Goal: Task Accomplishment & Management: Manage account settings

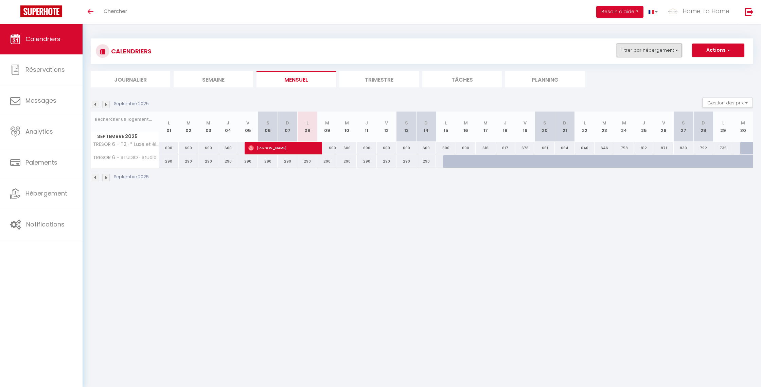
click at [660, 52] on button "Filtrer par hébergement" at bounding box center [649, 50] width 65 height 14
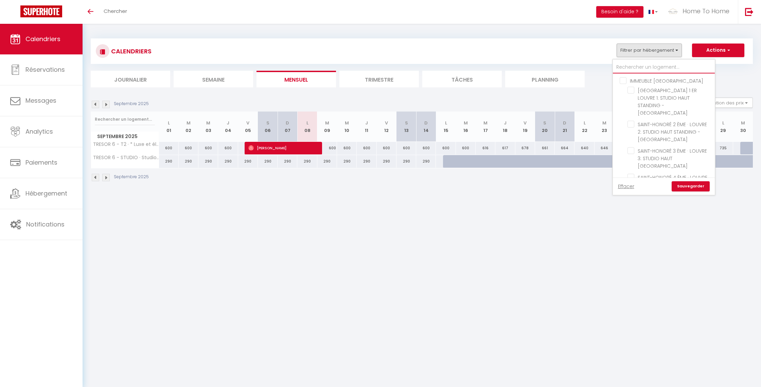
click at [623, 63] on input "text" at bounding box center [664, 67] width 102 height 12
type input "t"
checkbox input "false"
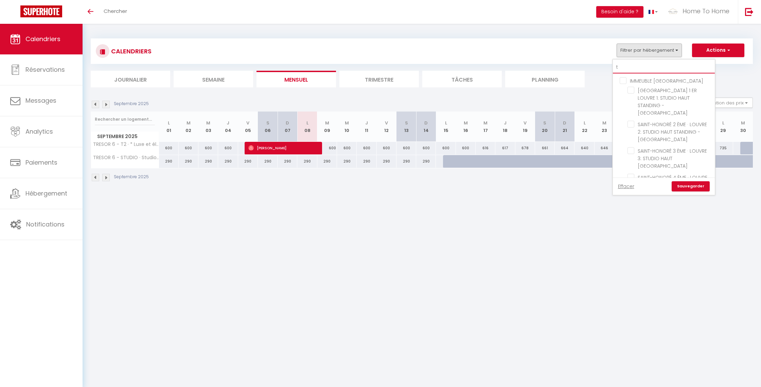
checkbox input "false"
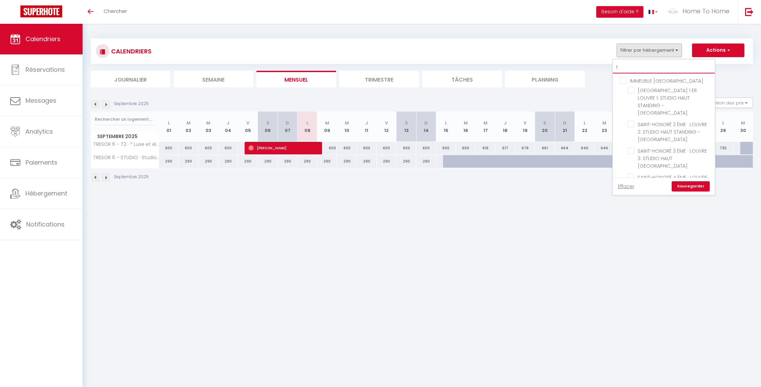
checkbox input "false"
type input "tr"
checkbox input "false"
type input "tre"
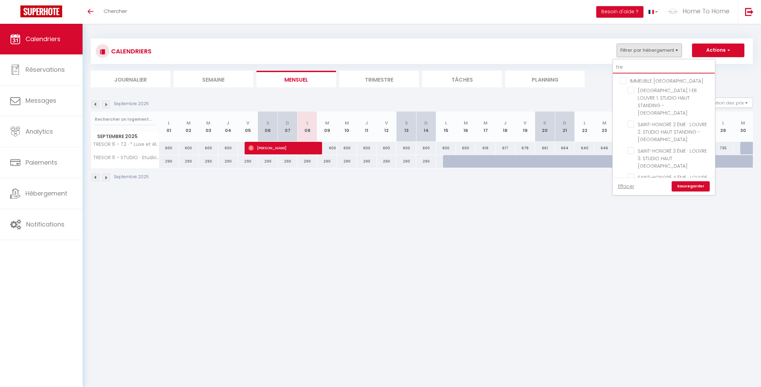
checkbox input "false"
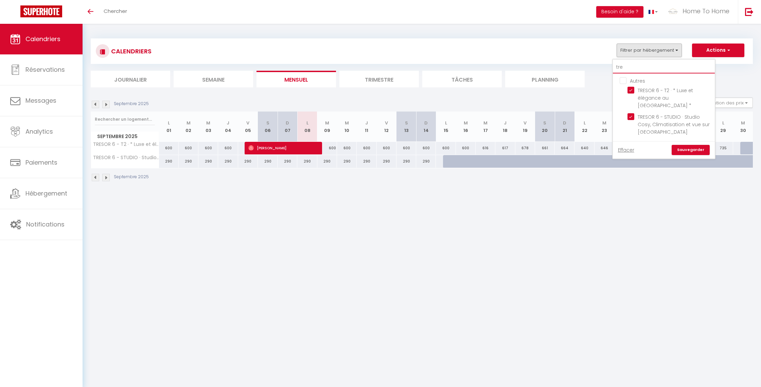
type input "tres"
checkbox input "false"
type input "tres"
click at [653, 90] on input "TRESOR 6 - T2 · * Luxe et élégance au [GEOGRAPHIC_DATA] *" at bounding box center [670, 90] width 85 height 7
checkbox input "false"
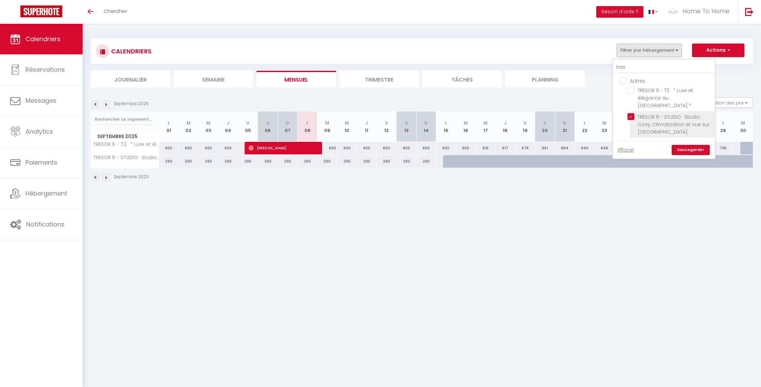
click at [650, 120] on label "TRESOR 6 - STUDIO · Studio Cosy, Climatisation et vue sur [GEOGRAPHIC_DATA]" at bounding box center [672, 124] width 76 height 22
click at [650, 120] on input "TRESOR 6 - STUDIO · Studio Cosy, Climatisation et vue sur [GEOGRAPHIC_DATA]" at bounding box center [670, 116] width 85 height 7
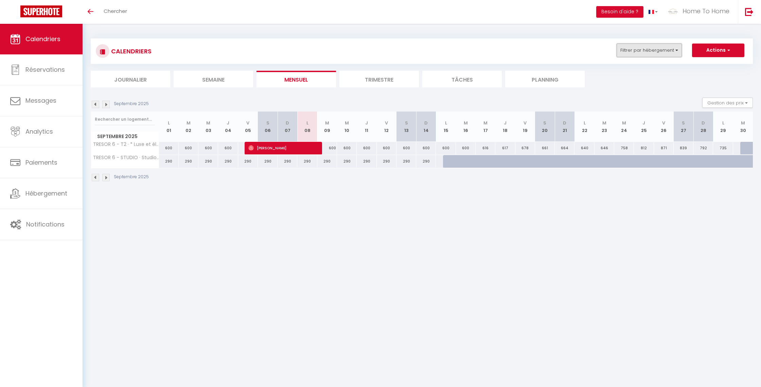
click at [644, 50] on button "Filtrer par hébergement" at bounding box center [649, 50] width 65 height 14
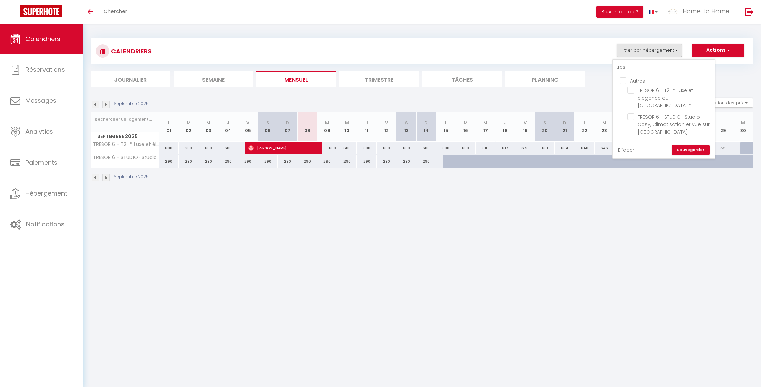
click at [691, 147] on link "Sauvegarder" at bounding box center [691, 150] width 38 height 10
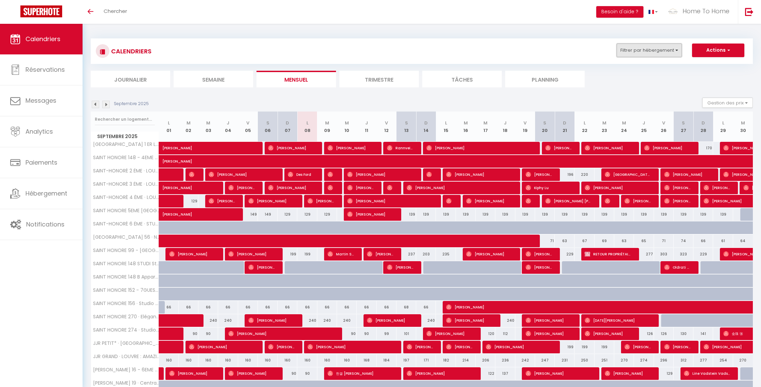
click at [655, 52] on button "Filtrer par hébergement" at bounding box center [649, 50] width 65 height 14
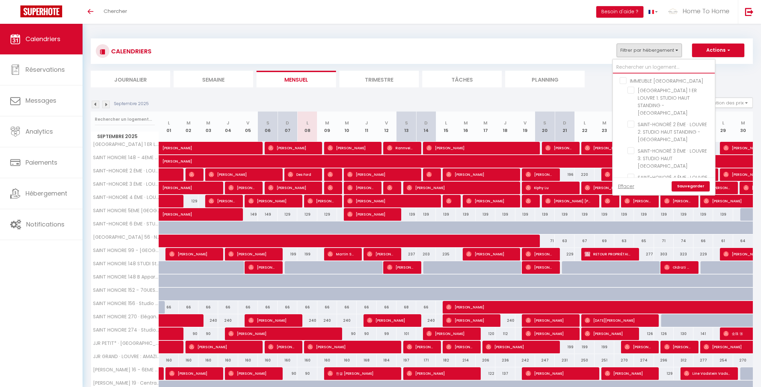
click at [633, 66] on input "text" at bounding box center [664, 67] width 102 height 12
type input "t"
checkbox input "false"
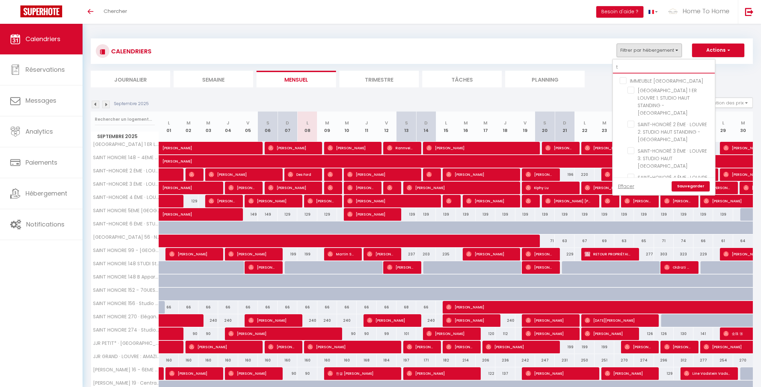
checkbox input "false"
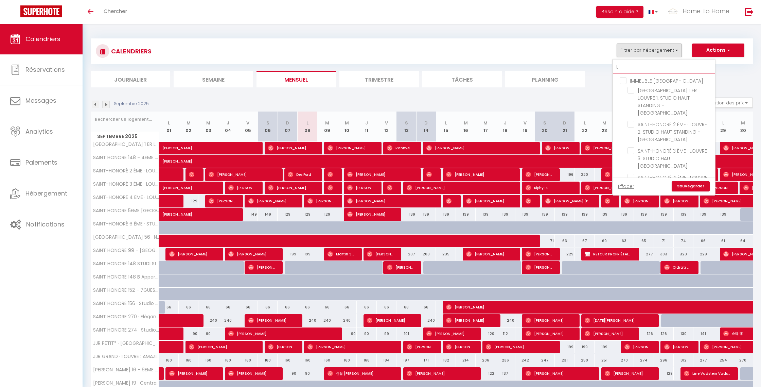
checkbox input "false"
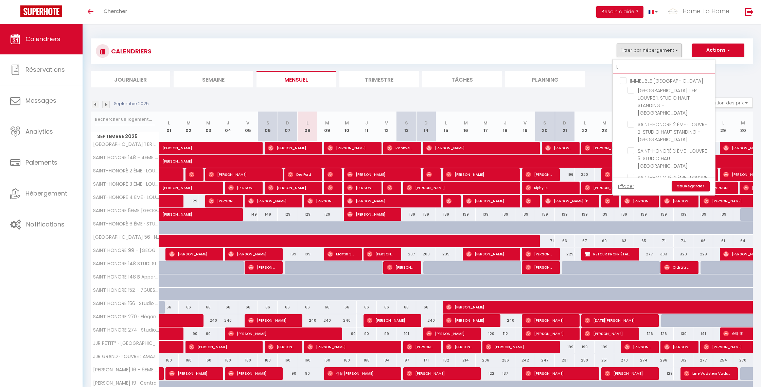
checkbox input "false"
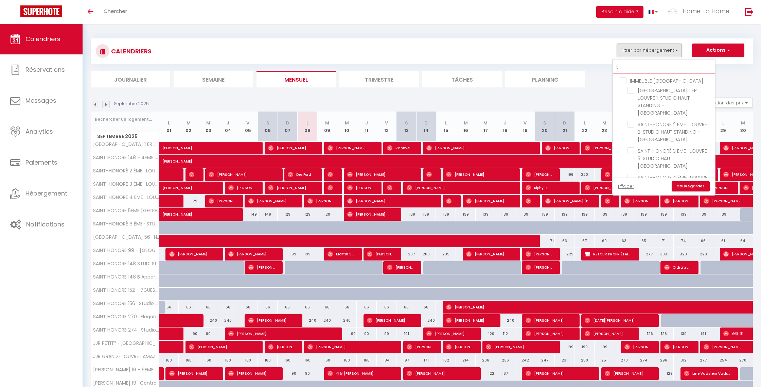
checkbox input "false"
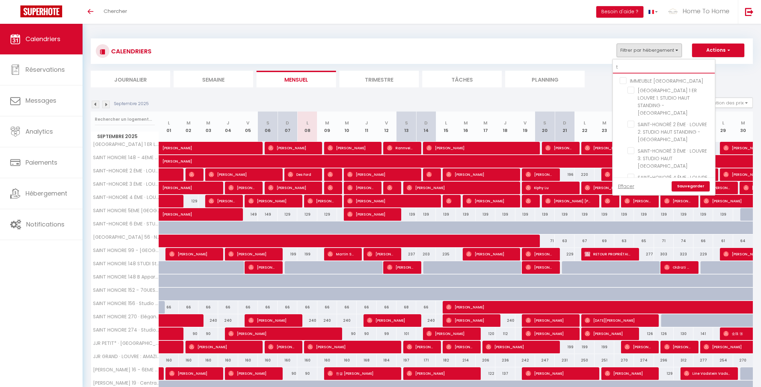
checkbox input "false"
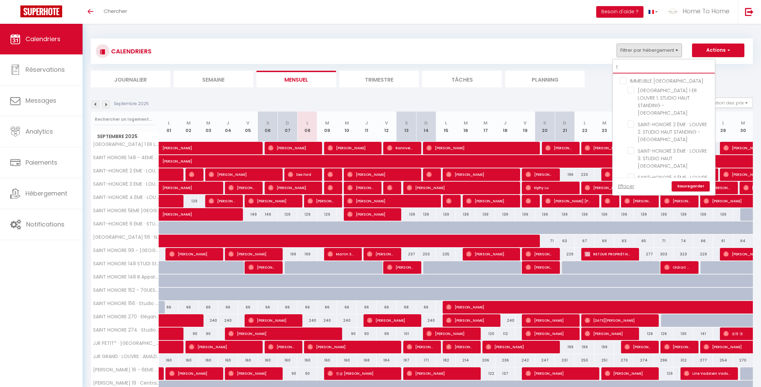
checkbox input "false"
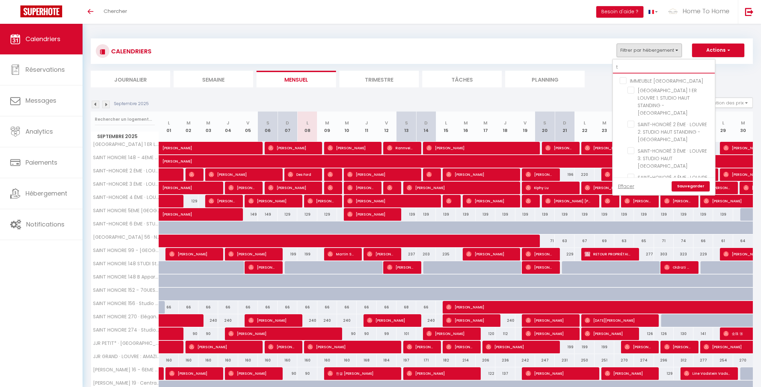
checkbox input "false"
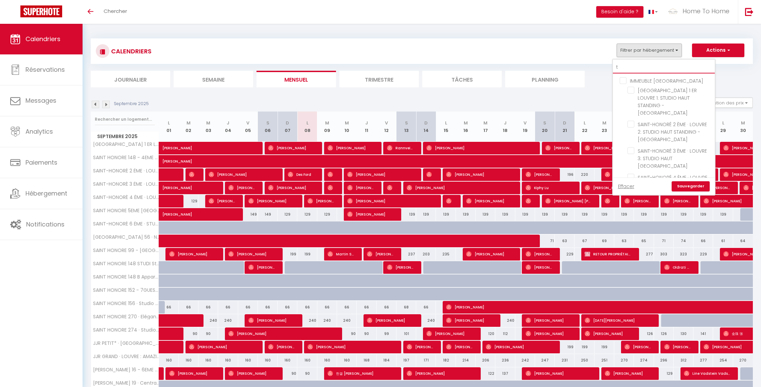
checkbox input "false"
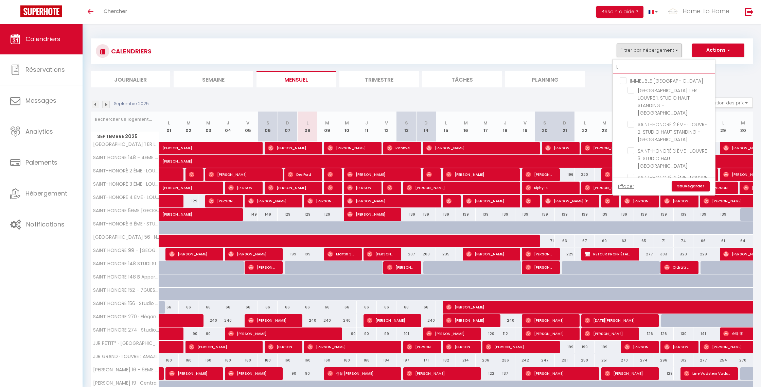
checkbox input "false"
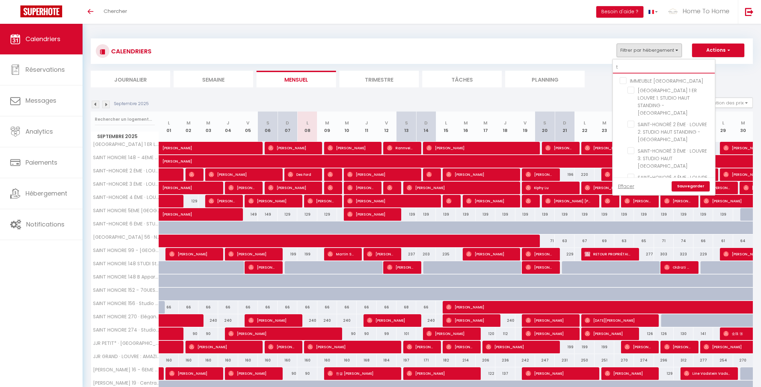
checkbox input "false"
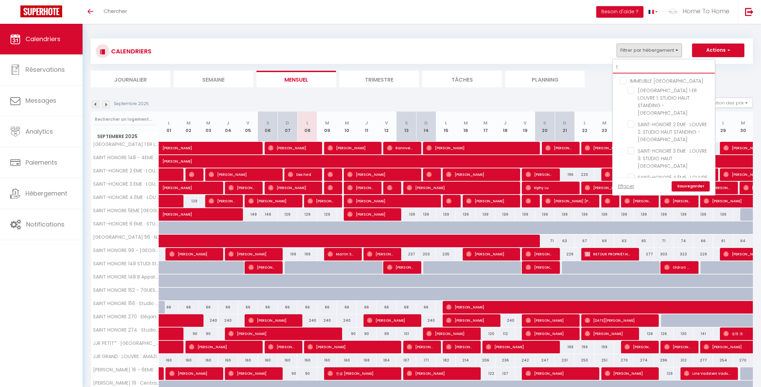
checkbox input "false"
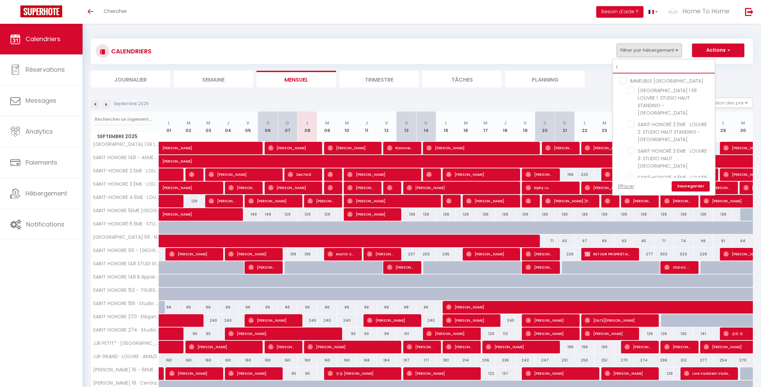
checkbox input "false"
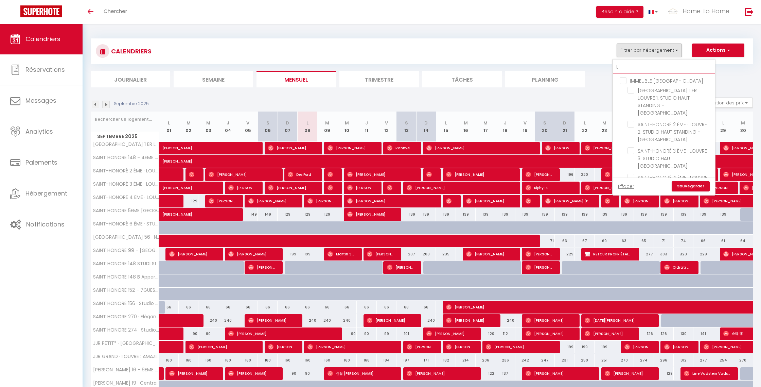
checkbox input "false"
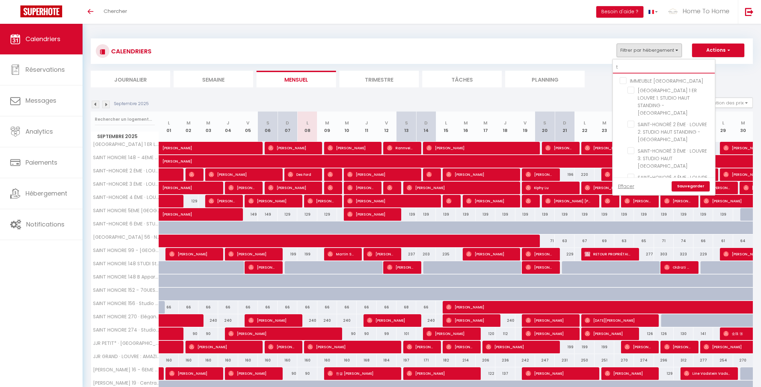
checkbox input "false"
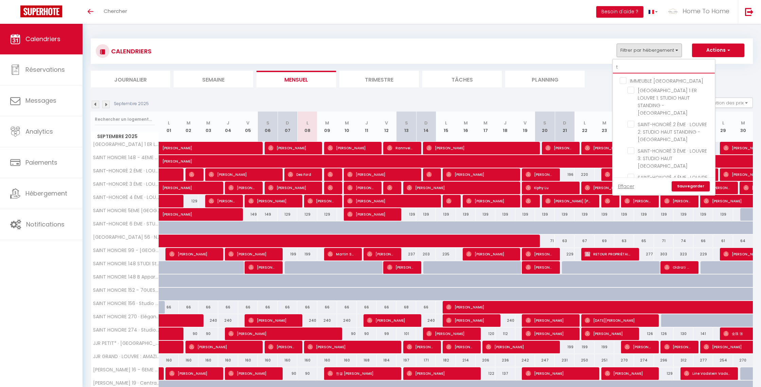
checkbox input "false"
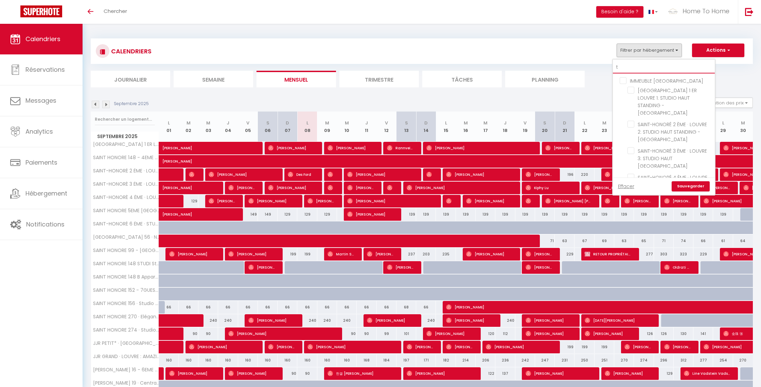
checkbox input "false"
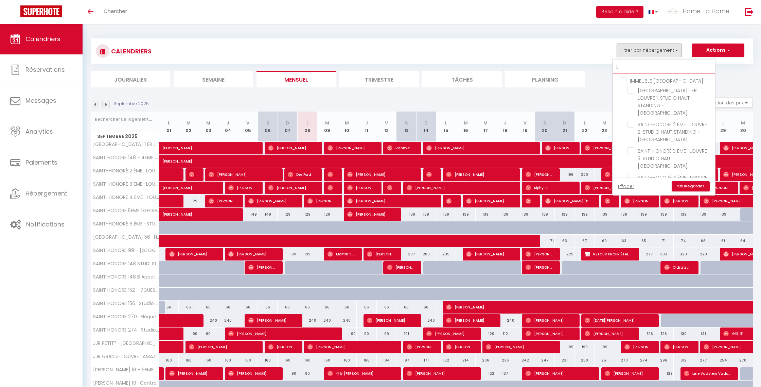
checkbox input "false"
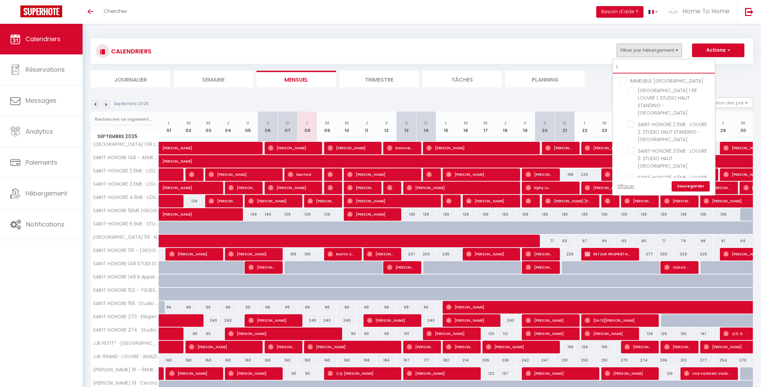
type input "tr"
checkbox input "false"
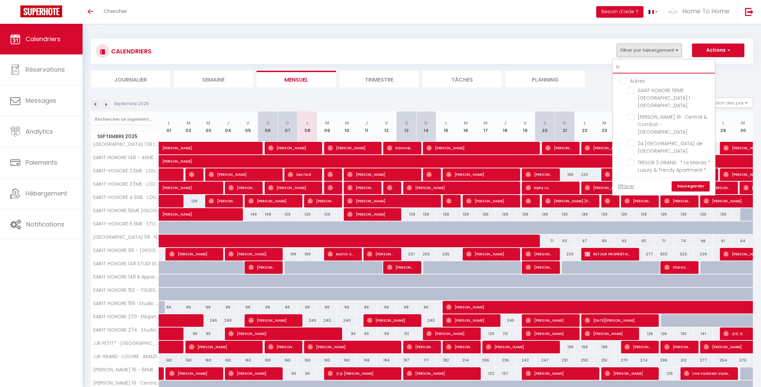
checkbox input "false"
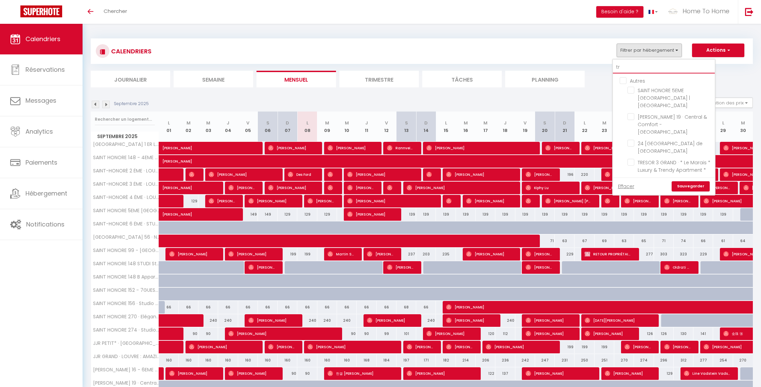
checkbox input "false"
type input "tre"
checkbox input "false"
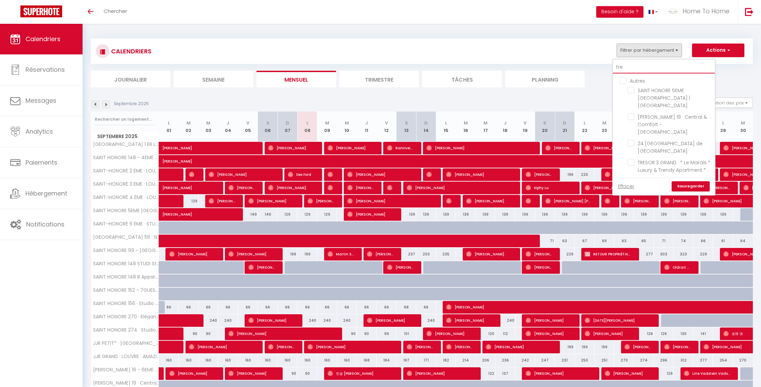
checkbox input "false"
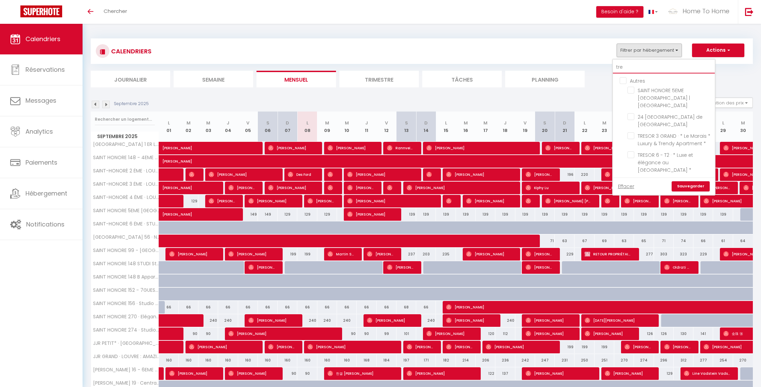
type input "tres"
checkbox input "false"
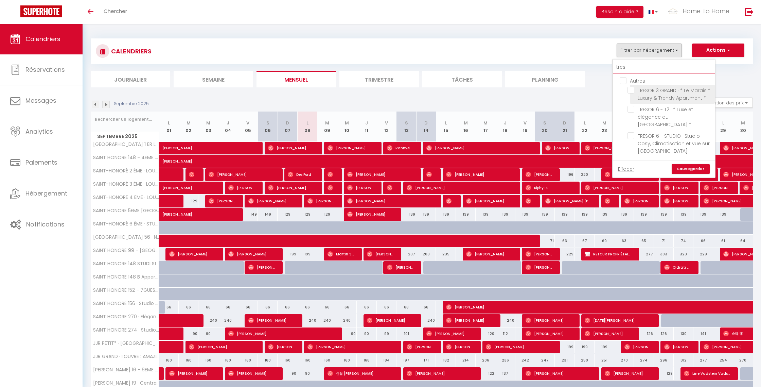
type input "tres"
click at [641, 90] on input "TRESOR 3 GRAND · * Le Marais * Luxury & Trendy Apartment *" at bounding box center [670, 90] width 85 height 7
checkbox input "true"
checkbox input "false"
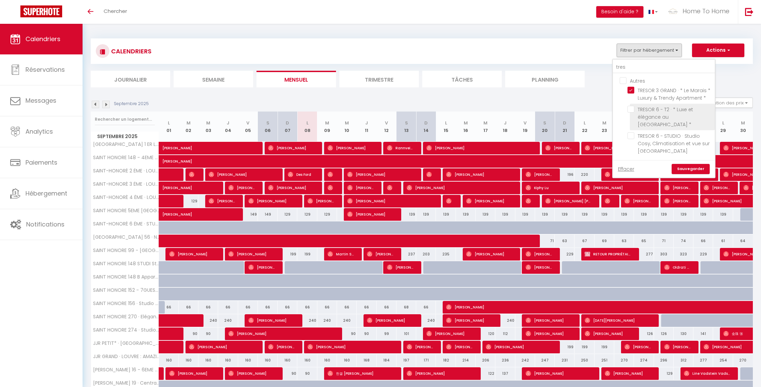
click at [642, 107] on input "TRESOR 6 - T2 · * Luxe et élégance au [GEOGRAPHIC_DATA] *" at bounding box center [670, 109] width 85 height 7
checkbox input "true"
click at [641, 133] on input "TRESOR 6 - STUDIO · Studio Cosy, Climatisation et vue sur [GEOGRAPHIC_DATA]" at bounding box center [670, 135] width 85 height 7
checkbox input "true"
click at [639, 60] on div "tres" at bounding box center [664, 66] width 102 height 14
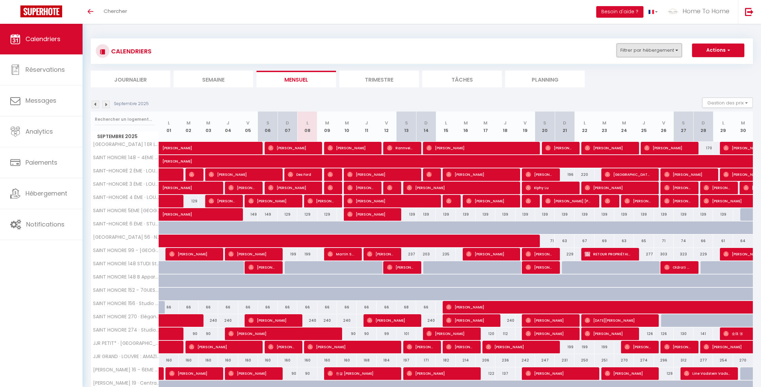
click at [634, 55] on button "Filtrer par hébergement" at bounding box center [649, 50] width 65 height 14
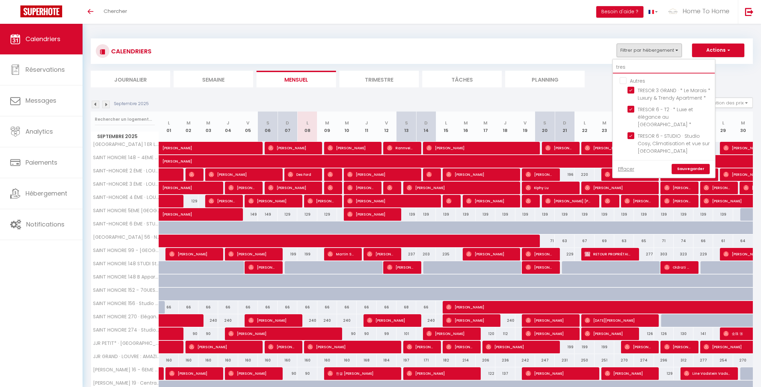
click at [633, 69] on input "tres" at bounding box center [664, 67] width 102 height 12
type input "r"
checkbox input "false"
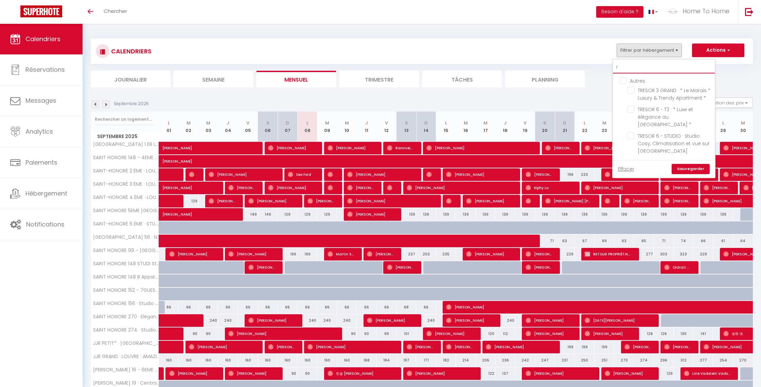
checkbox input "false"
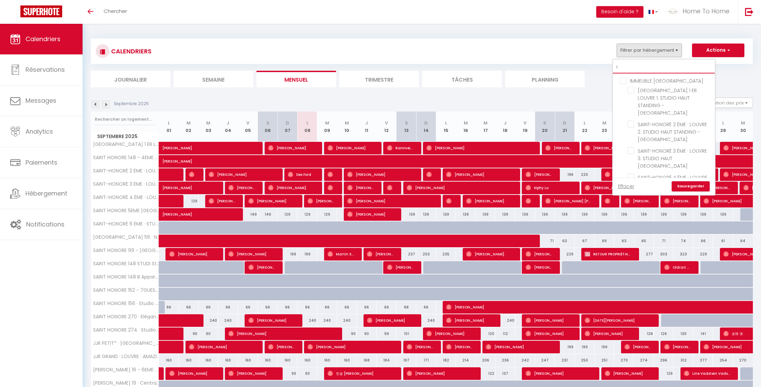
type input "ra"
checkbox input "false"
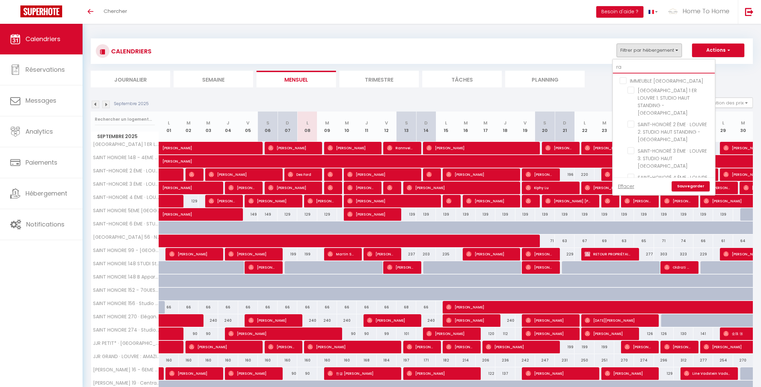
checkbox input "false"
checkbox input "true"
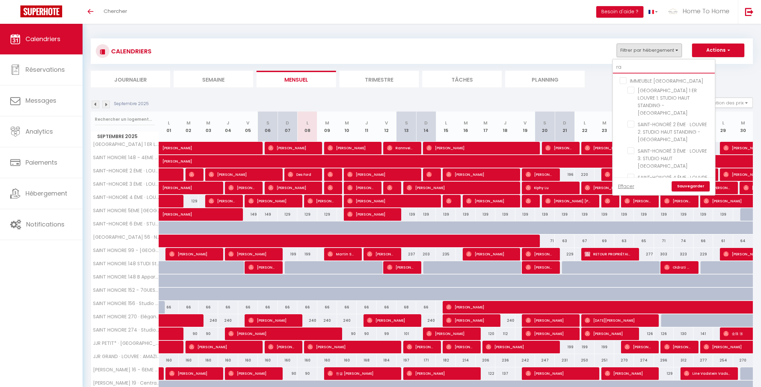
checkbox input "false"
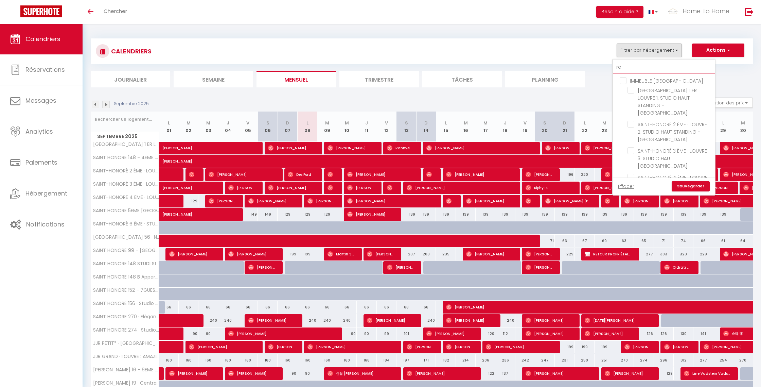
checkbox input "false"
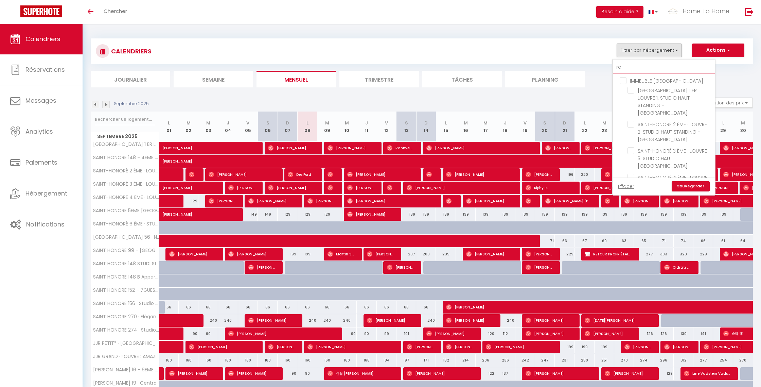
checkbox input "false"
type input "ram"
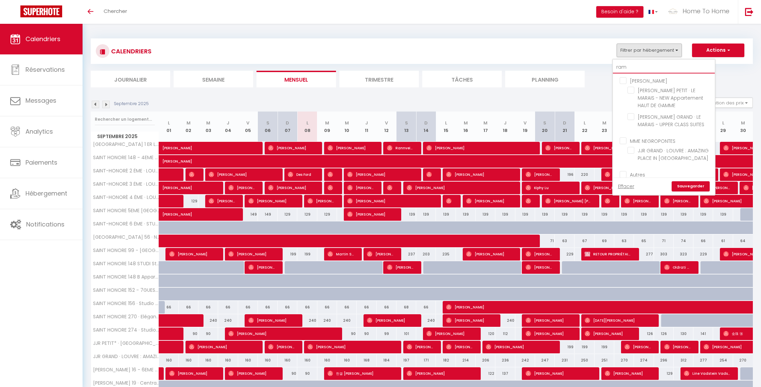
checkbox input "false"
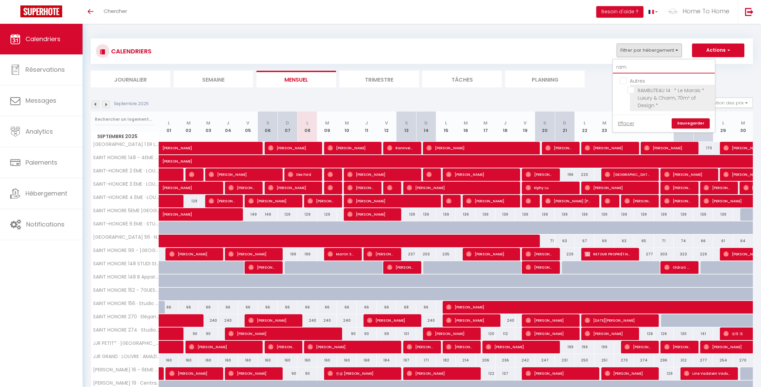
type input "ram"
click at [652, 90] on label "RAMBUTEAU 14 · * Le Marais * Luxury & Charm, 70m² of Design *" at bounding box center [672, 98] width 76 height 22
click at [652, 90] on input "RAMBUTEAU 14 · * Le Marais * Luxury & Charm, 70m² of Design *" at bounding box center [670, 90] width 85 height 7
checkbox input "true"
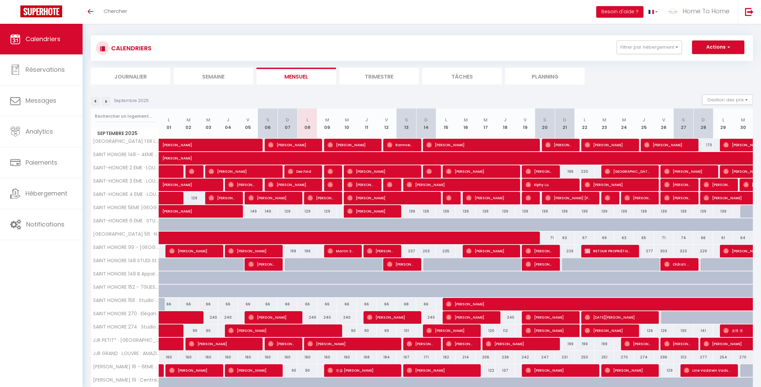
scroll to position [2, 0]
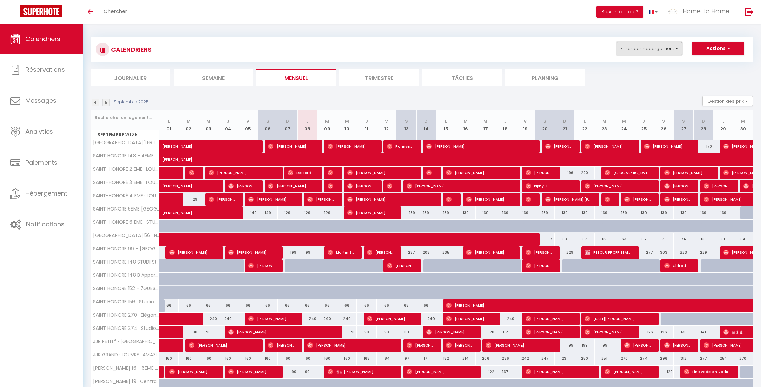
click at [630, 53] on button "Filtrer par hébergement" at bounding box center [649, 49] width 65 height 14
click at [632, 60] on input "ram" at bounding box center [664, 65] width 102 height 12
click at [631, 63] on input "ram" at bounding box center [664, 65] width 102 height 12
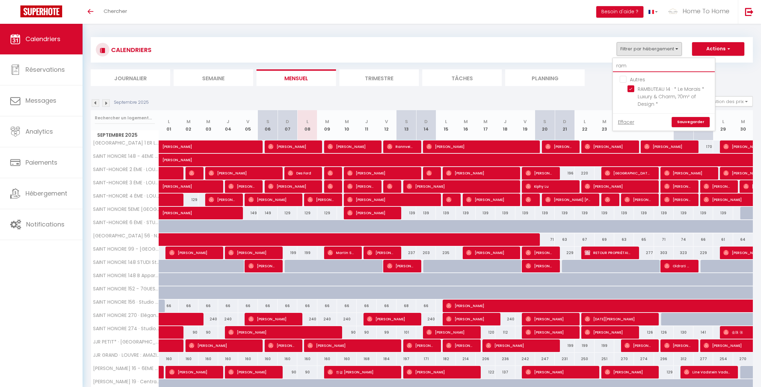
type input "a"
checkbox input "false"
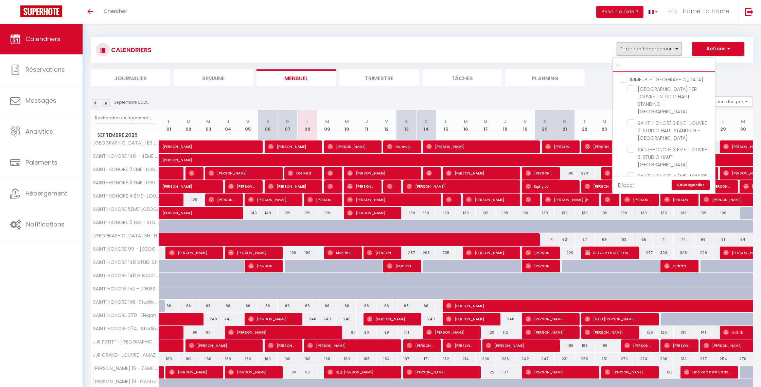
type input "an"
checkbox input "false"
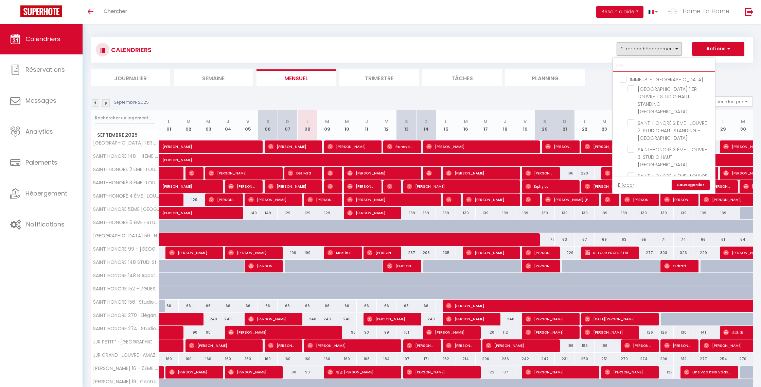
checkbox input "false"
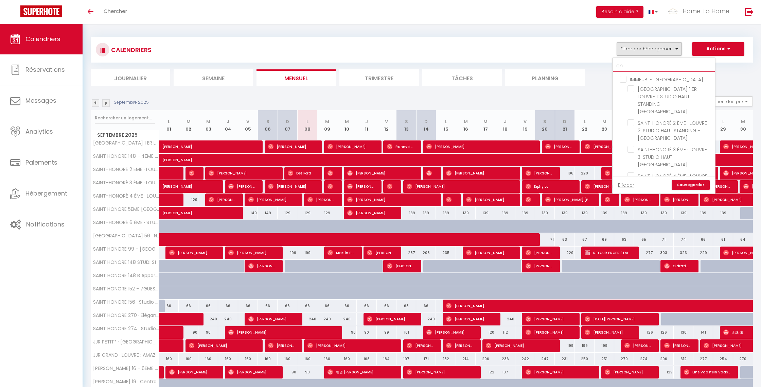
checkbox input "false"
checkbox input "true"
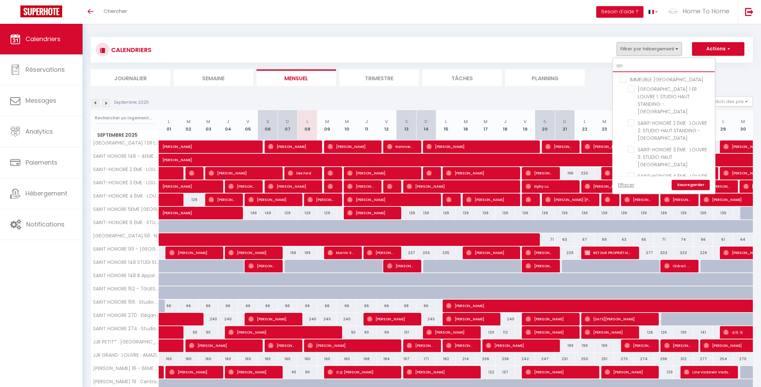
checkbox input "false"
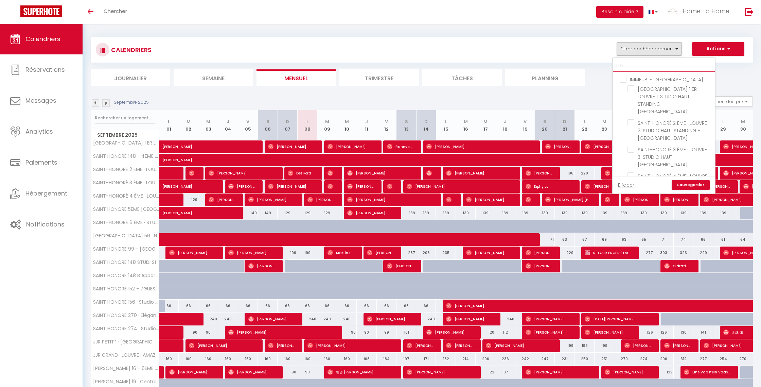
checkbox input "false"
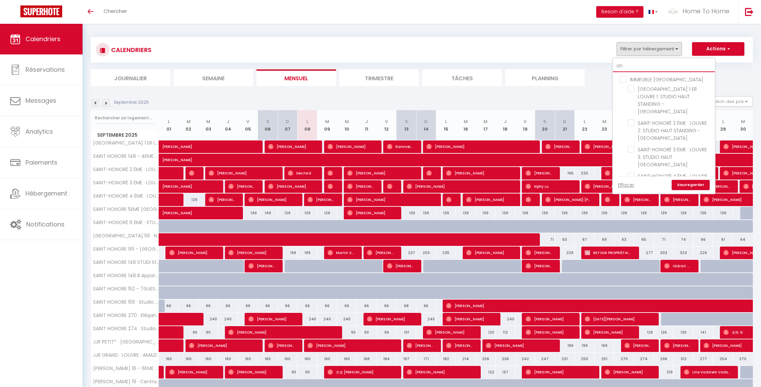
checkbox input "false"
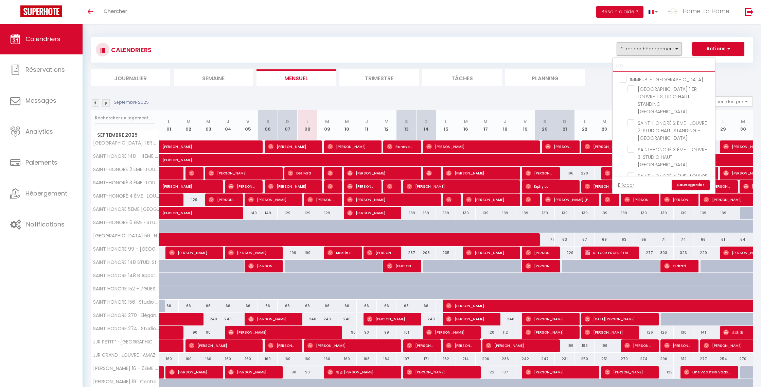
checkbox input "false"
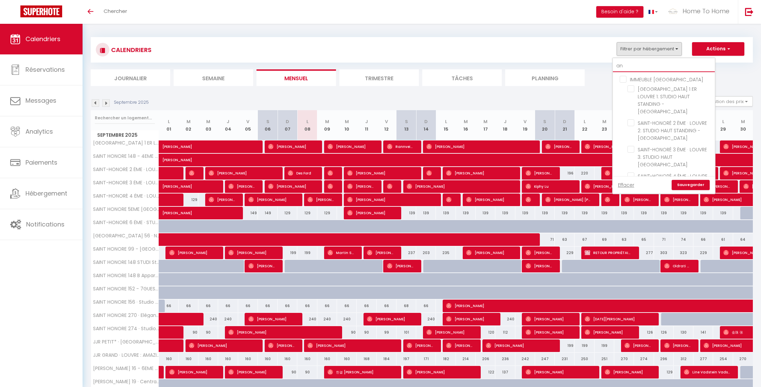
checkbox input "false"
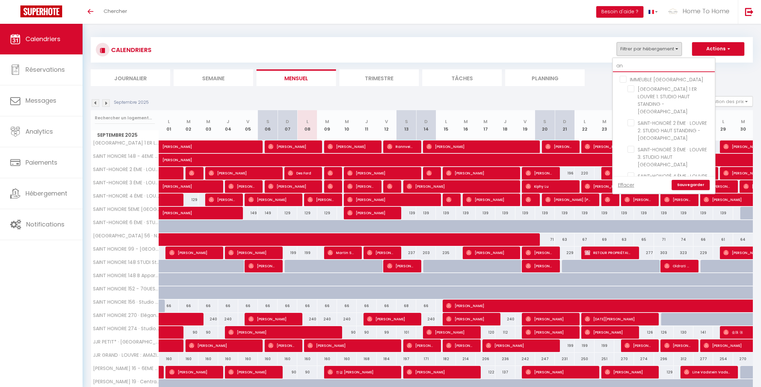
checkbox input "false"
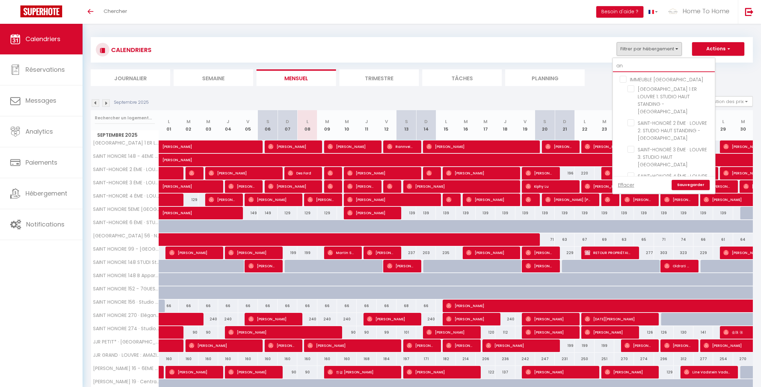
checkbox input "false"
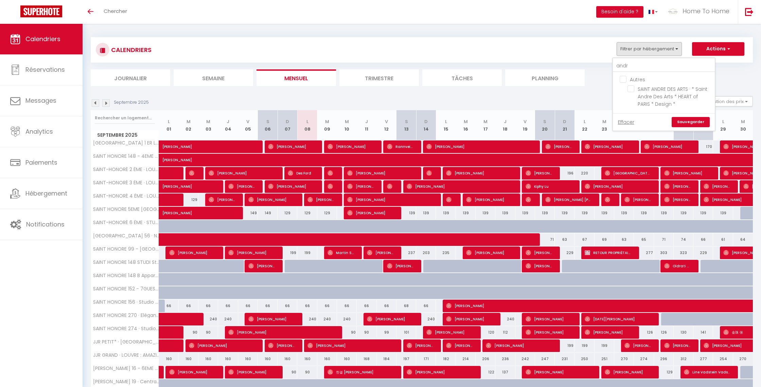
click at [657, 95] on span "SAINT ANDRE DES ARTS · * Saint Andre Des Arts * HEART of PARIS * Design *" at bounding box center [673, 97] width 70 height 22
click at [657, 92] on input "SAINT ANDRE DES ARTS · * Saint Andre Des Arts * HEART of PARIS * Design *" at bounding box center [670, 88] width 85 height 7
click at [653, 47] on button "Filtrer par hébergement" at bounding box center [649, 49] width 65 height 14
click at [695, 125] on link "Sauvegarder" at bounding box center [691, 122] width 38 height 10
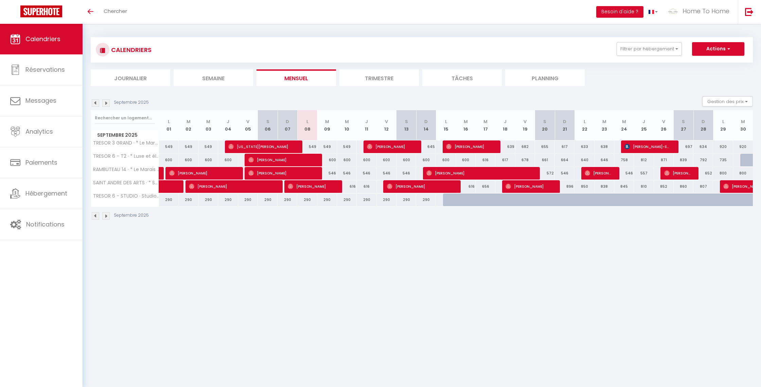
click at [93, 101] on img at bounding box center [95, 102] width 7 height 7
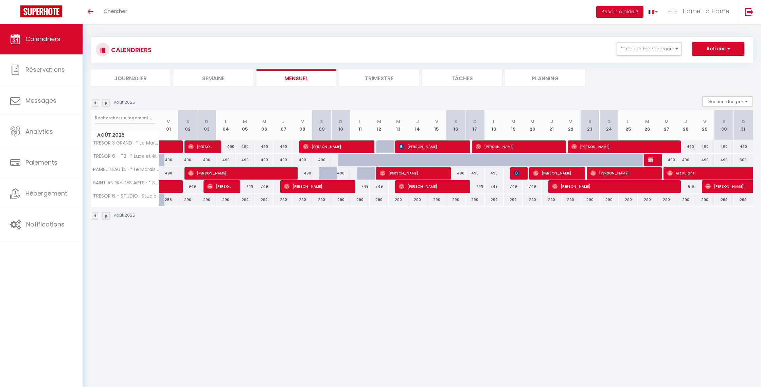
click at [95, 102] on img at bounding box center [95, 102] width 7 height 7
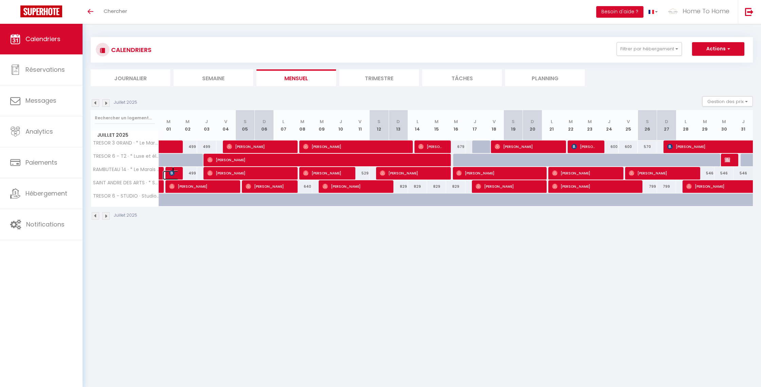
click at [176, 175] on link at bounding box center [172, 175] width 19 height 9
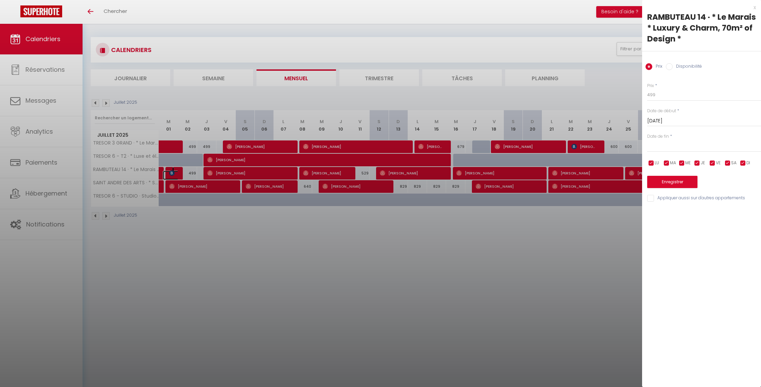
scroll to position [3, 0]
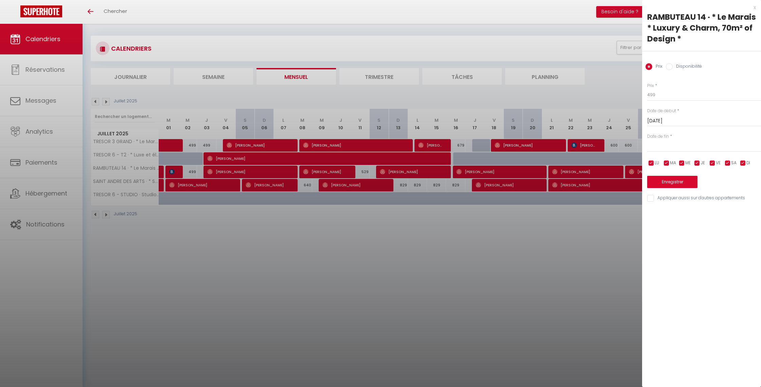
click at [176, 174] on div at bounding box center [380, 193] width 761 height 387
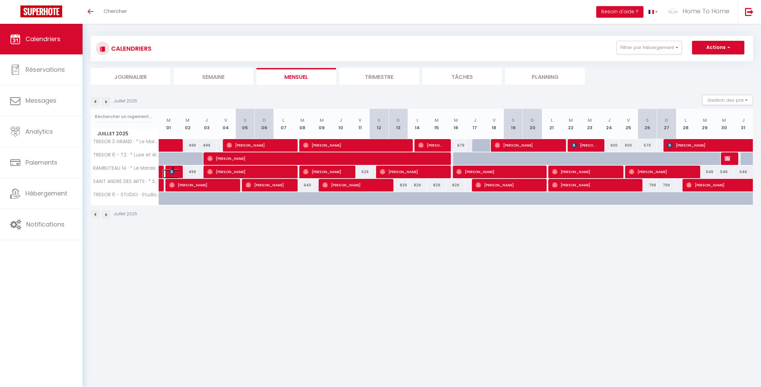
click at [176, 173] on link at bounding box center [172, 173] width 19 height 9
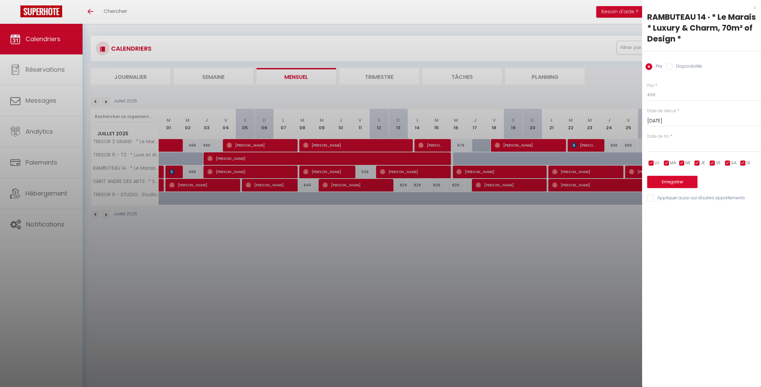
click at [219, 174] on div at bounding box center [380, 193] width 761 height 387
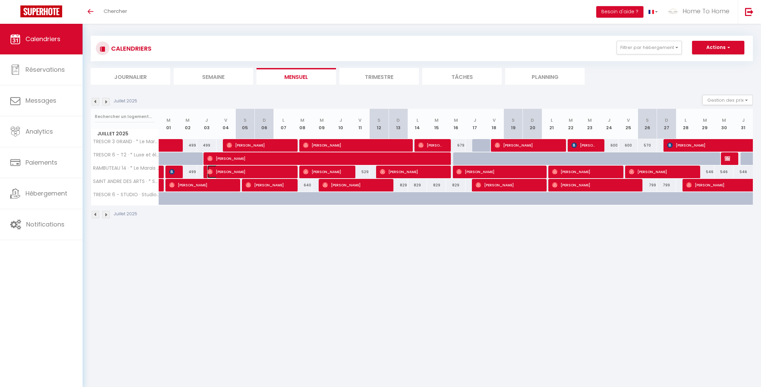
click at [221, 173] on span "Heather Borden" at bounding box center [248, 171] width 83 height 13
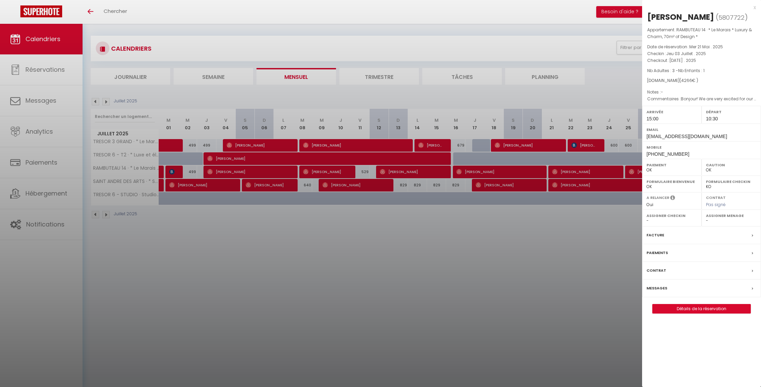
click at [175, 171] on div at bounding box center [380, 193] width 761 height 387
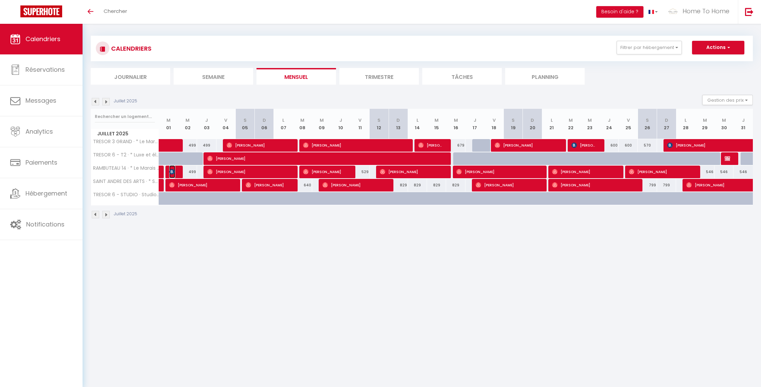
click at [175, 171] on span "Manvendra Singh Shekhawat" at bounding box center [172, 171] width 6 height 13
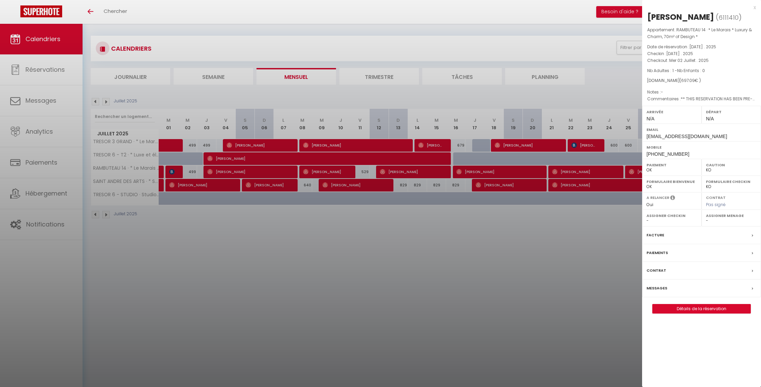
click at [461, 170] on div at bounding box center [380, 193] width 761 height 387
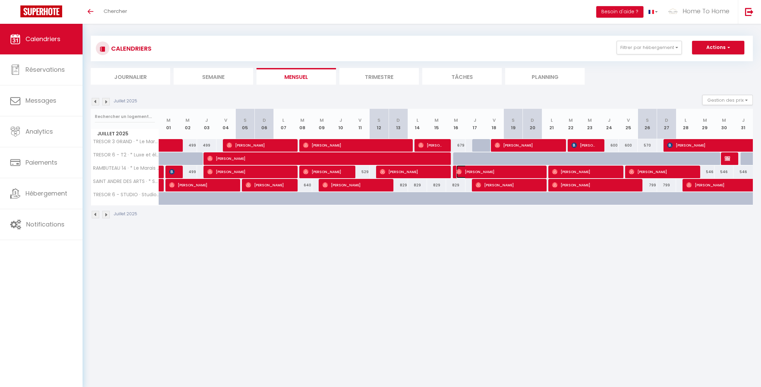
click at [461, 170] on img at bounding box center [458, 171] width 5 height 5
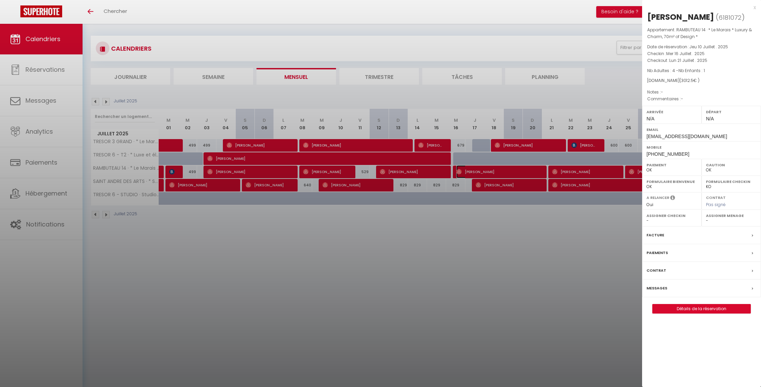
scroll to position [0, 0]
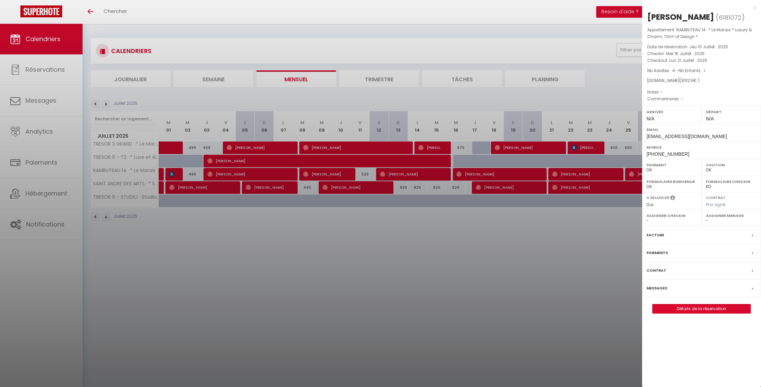
click at [442, 144] on div at bounding box center [380, 193] width 761 height 387
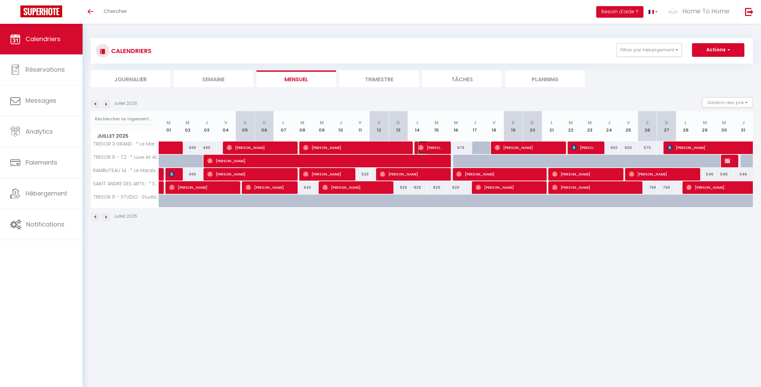
click at [442, 144] on span "Amir Hashemi" at bounding box center [430, 147] width 25 height 13
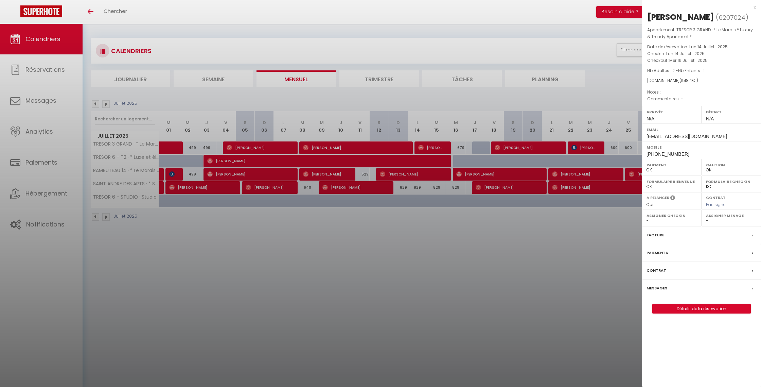
click at [240, 103] on div at bounding box center [380, 193] width 761 height 387
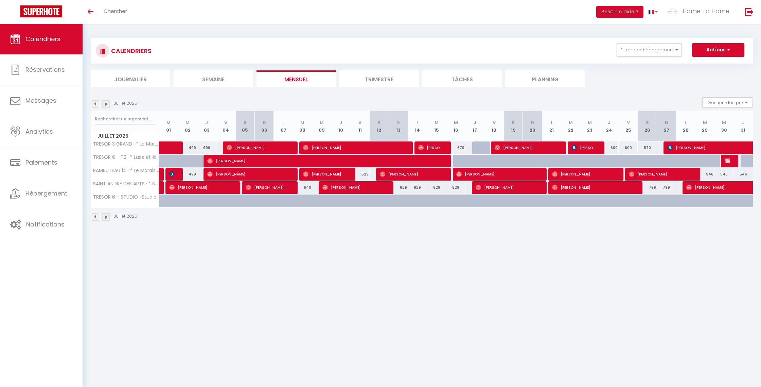
click at [107, 105] on img at bounding box center [105, 103] width 7 height 7
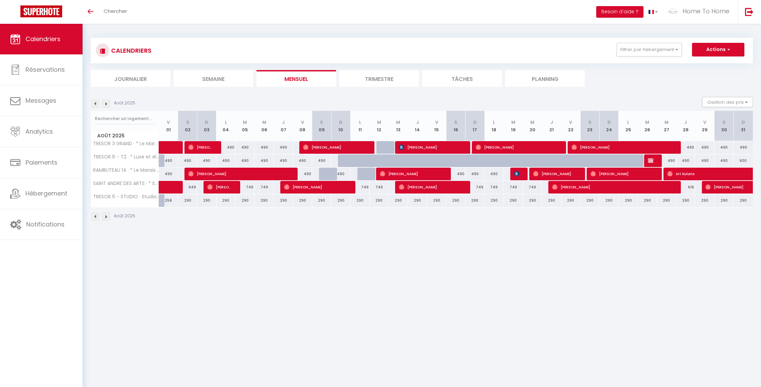
scroll to position [3, 0]
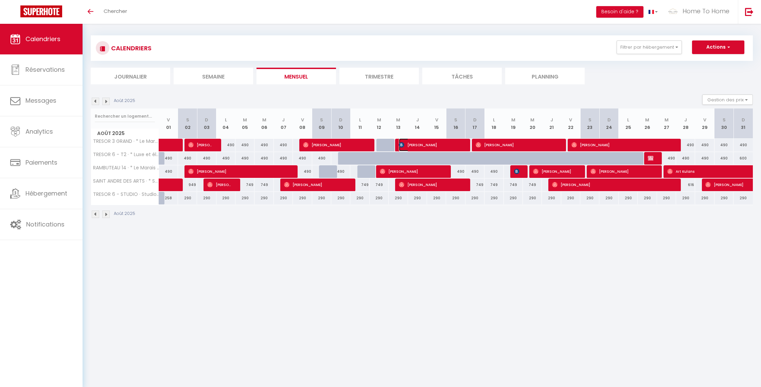
click at [413, 149] on span "Antoine Faix" at bounding box center [431, 144] width 64 height 13
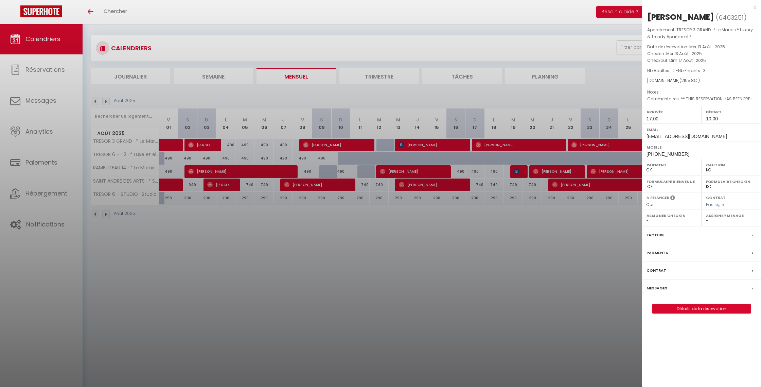
click at [612, 247] on div at bounding box center [380, 193] width 761 height 387
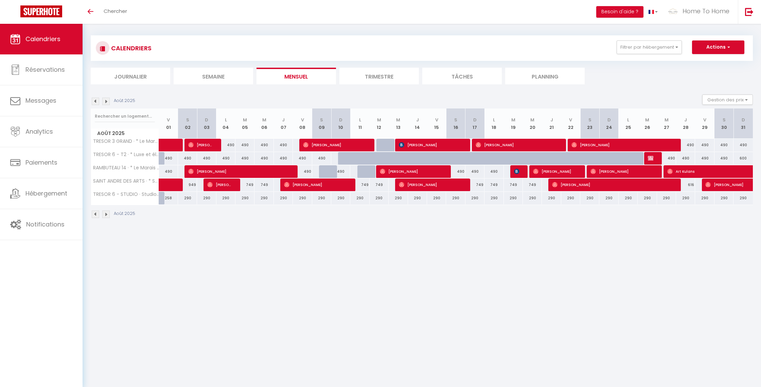
click at [521, 173] on div at bounding box center [519, 171] width 19 height 13
click at [517, 172] on img at bounding box center [516, 171] width 5 height 5
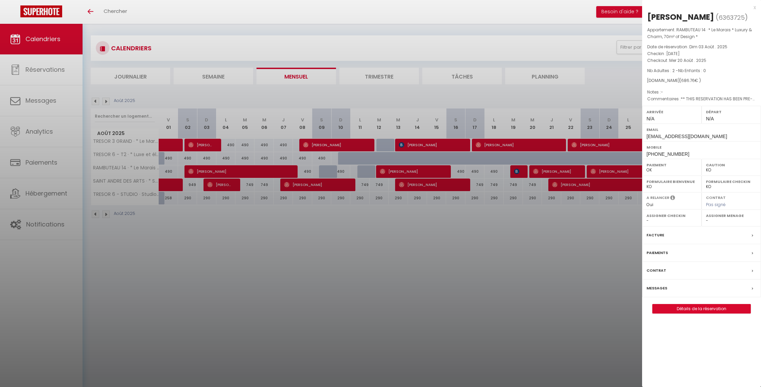
click at [515, 214] on div at bounding box center [380, 193] width 761 height 387
